Goal: Navigation & Orientation: Find specific page/section

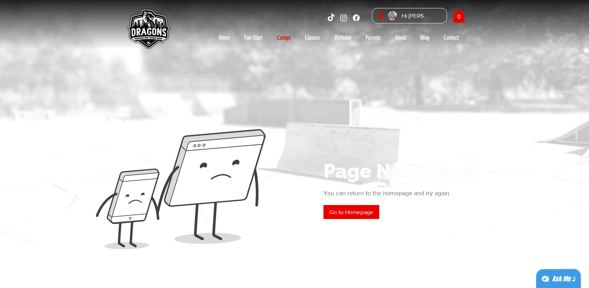
click at [287, 37] on p "Camps" at bounding box center [284, 37] width 21 height 11
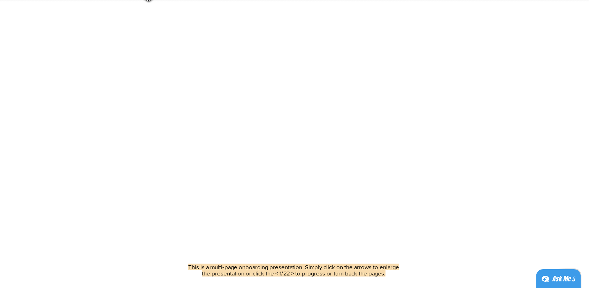
scroll to position [54, 0]
